Goal: Transaction & Acquisition: Purchase product/service

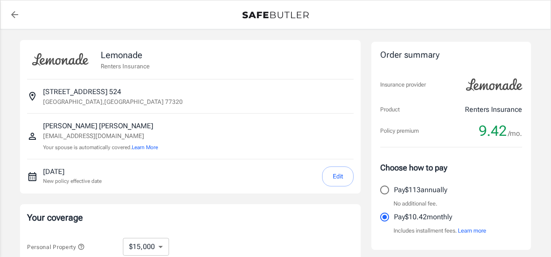
select select "15000"
select select "500"
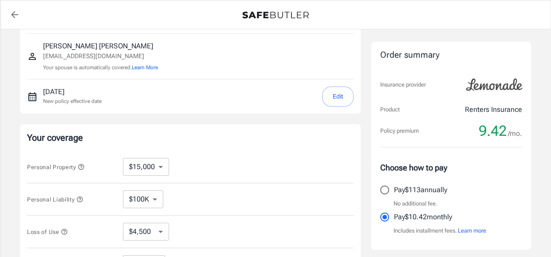
scroll to position [106, 0]
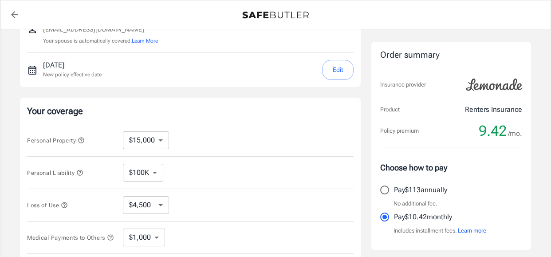
click at [329, 67] on button "Edit" at bounding box center [337, 70] width 31 height 20
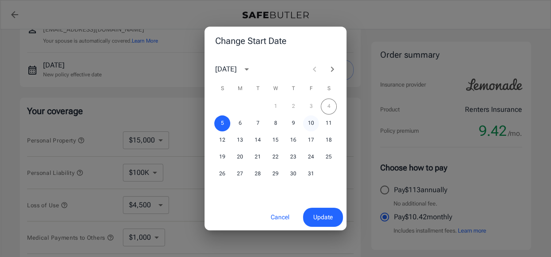
click at [308, 123] on button "10" at bounding box center [311, 123] width 16 height 16
click at [325, 223] on button "Update" at bounding box center [323, 216] width 40 height 19
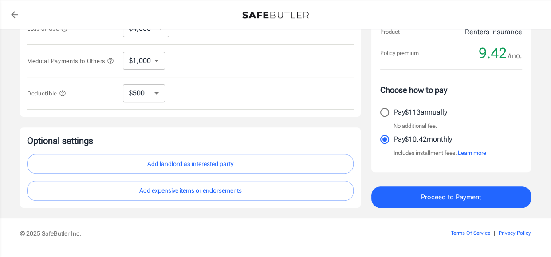
scroll to position [284, 0]
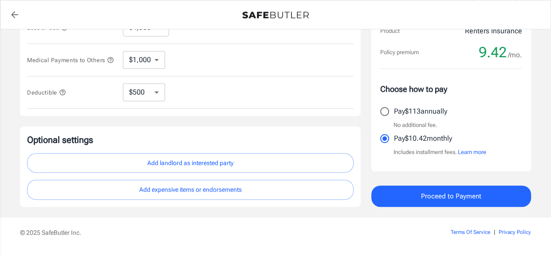
click at [230, 160] on button "Add landlord as interested party" at bounding box center [190, 163] width 326 height 20
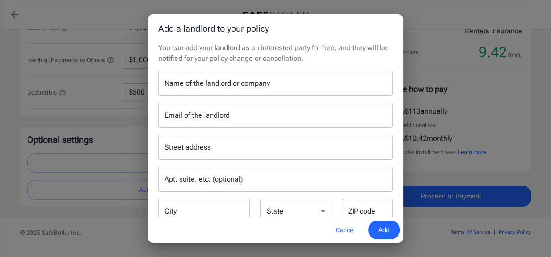
click at [223, 81] on div "Name of the landlord or company Name of the landlord or company" at bounding box center [275, 83] width 234 height 25
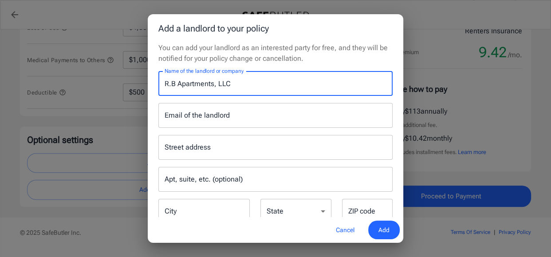
type input "R.B Apartments, LLC"
click at [204, 107] on input "Email of the landlord" at bounding box center [275, 115] width 234 height 25
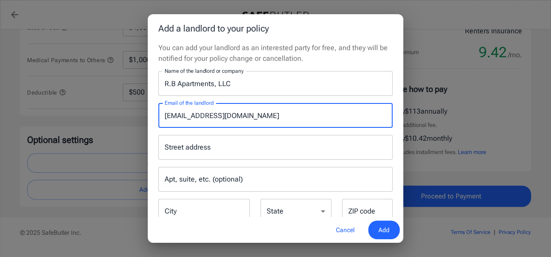
type input "[EMAIL_ADDRESS][DOMAIN_NAME]"
click at [198, 150] on div "Street address Street address" at bounding box center [275, 147] width 234 height 25
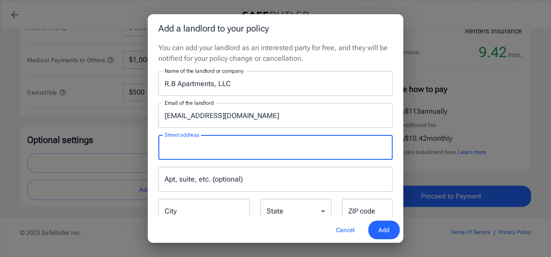
type input "P"
click at [185, 210] on input "City" at bounding box center [203, 211] width 91 height 25
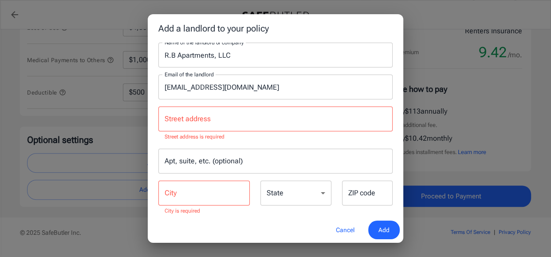
scroll to position [30, 0]
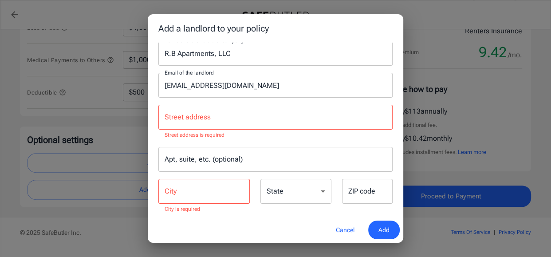
click at [293, 195] on select "[US_STATE] [US_STATE] [US_STATE] [US_STATE] [US_STATE] [US_STATE] [US_STATE] [U…" at bounding box center [295, 191] width 71 height 25
select select "OH"
click at [260, 179] on select "[US_STATE] [US_STATE] [US_STATE] [US_STATE] [US_STATE] [US_STATE] [US_STATE] [U…" at bounding box center [295, 191] width 71 height 25
click at [366, 188] on div "ZIP code ZIP code" at bounding box center [367, 191] width 51 height 25
type input "45249"
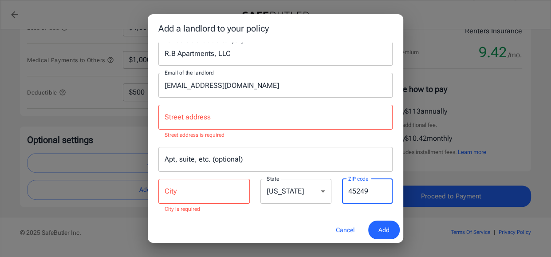
click at [203, 199] on input "City" at bounding box center [203, 191] width 91 height 25
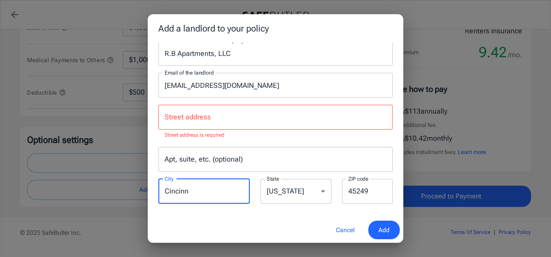
click at [370, 17] on h2 "Add a landlord to your policy" at bounding box center [275, 28] width 255 height 28
click at [232, 182] on input "Cincinn" at bounding box center [203, 191] width 91 height 25
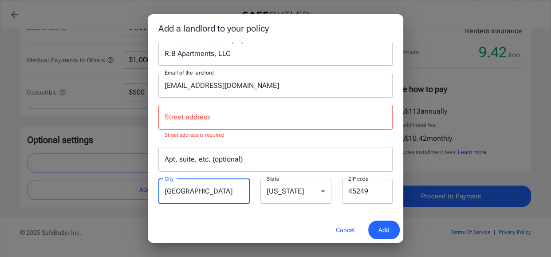
type input "[GEOGRAPHIC_DATA]"
click at [245, 218] on div "Cancel Add" at bounding box center [275, 230] width 255 height 26
click at [222, 115] on input "Street address" at bounding box center [275, 117] width 226 height 17
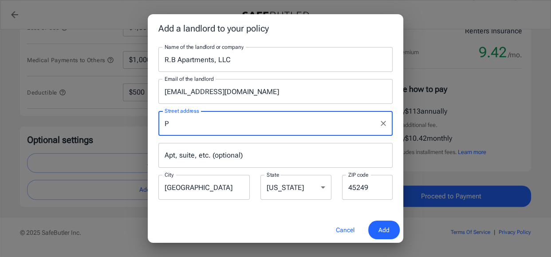
scroll to position [24, 0]
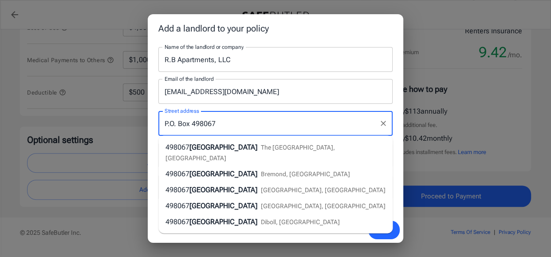
type input "P.O. Box 498067"
click at [250, 224] on div "Cancel Add" at bounding box center [275, 230] width 255 height 26
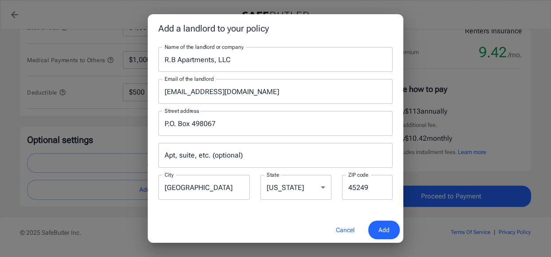
click at [392, 231] on button "Add" at bounding box center [383, 229] width 31 height 19
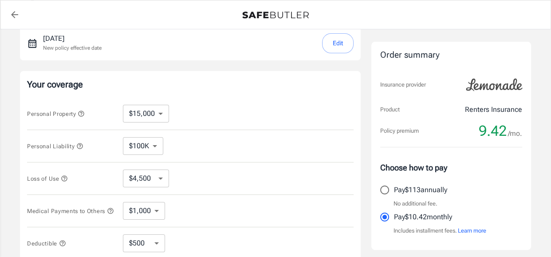
scroll to position [106, 0]
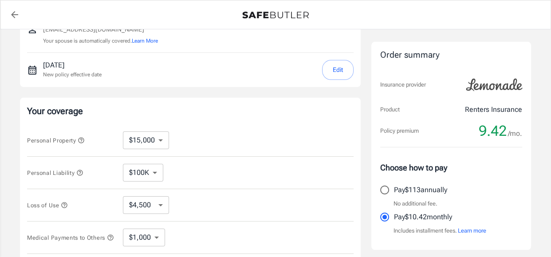
click at [67, 202] on icon "button" at bounding box center [65, 205] width 6 height 6
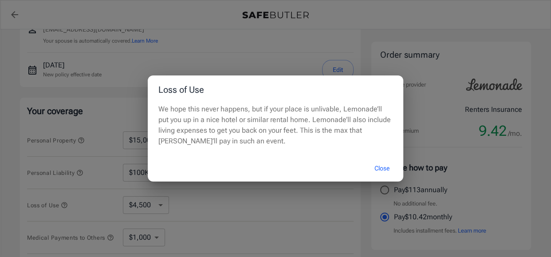
click at [392, 161] on button "Close" at bounding box center [381, 168] width 35 height 19
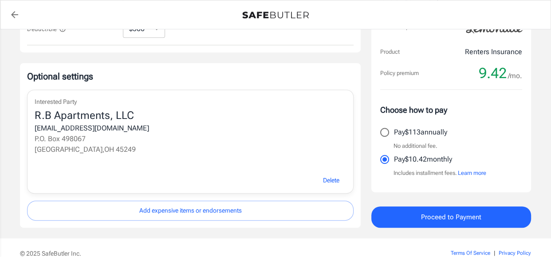
scroll to position [390, 0]
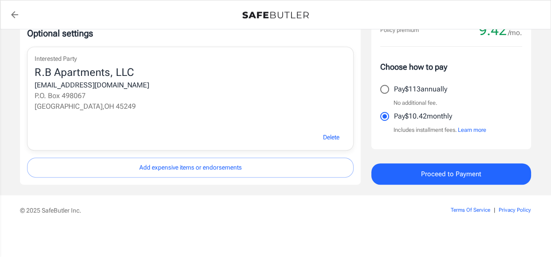
click at [194, 171] on button "Add expensive items or endorsements" at bounding box center [190, 167] width 326 height 20
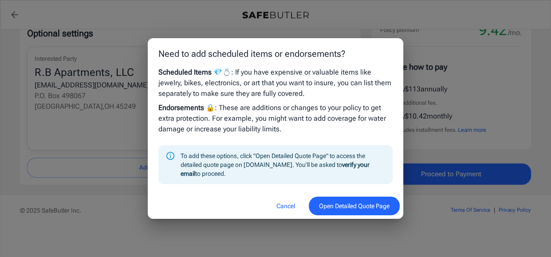
click at [285, 208] on button "Cancel" at bounding box center [285, 205] width 39 height 19
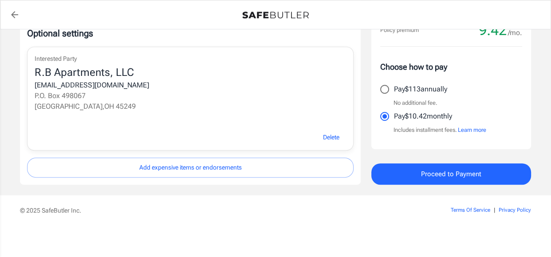
click at [391, 198] on div "© 2025 SafeButler Inc. Terms Of Service | Privacy Policy" at bounding box center [275, 208] width 532 height 27
click at [402, 172] on button "Proceed to Payment" at bounding box center [451, 173] width 160 height 21
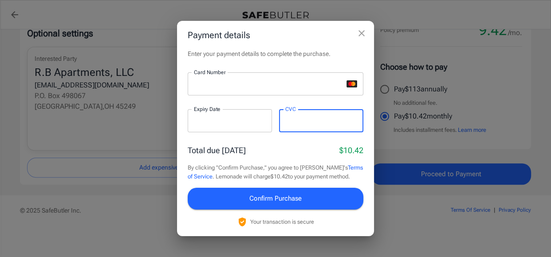
click at [215, 190] on button "Confirm Purchase" at bounding box center [276, 198] width 176 height 21
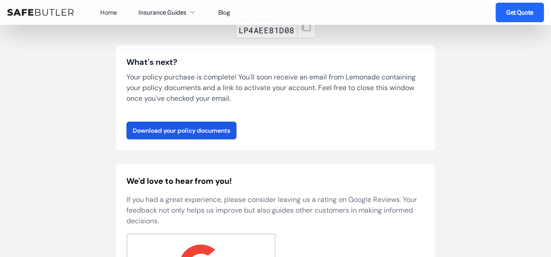
scroll to position [124, 0]
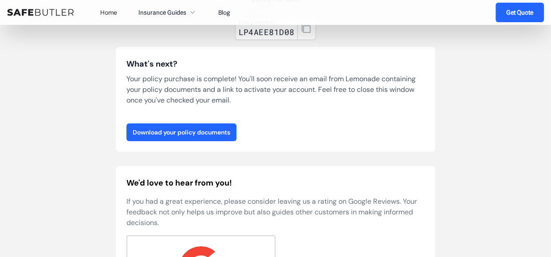
click at [170, 136] on link "Download your policy documents" at bounding box center [181, 132] width 110 height 18
